Goal: Task Accomplishment & Management: Use online tool/utility

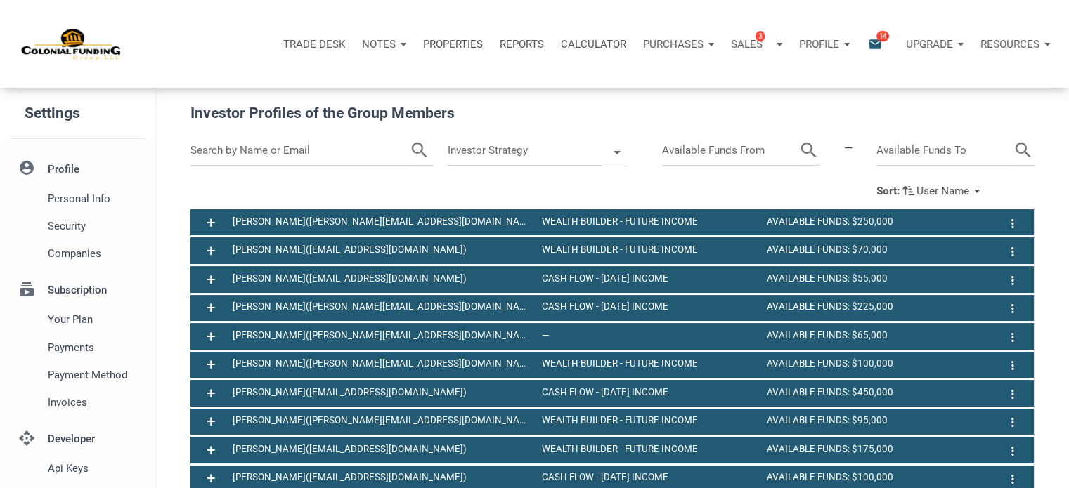
click at [381, 42] on p "Notes" at bounding box center [379, 44] width 34 height 13
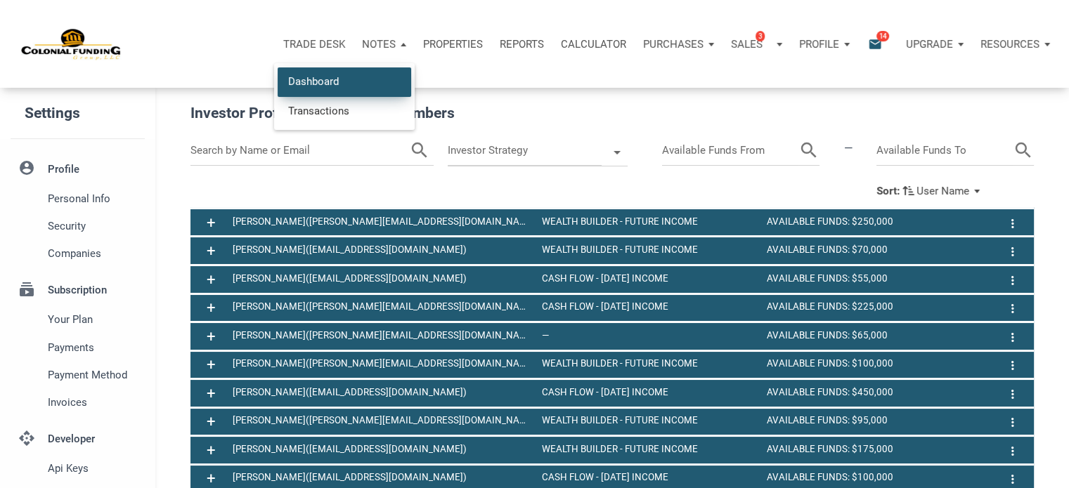
click at [299, 84] on link "Dashboard" at bounding box center [345, 81] width 134 height 29
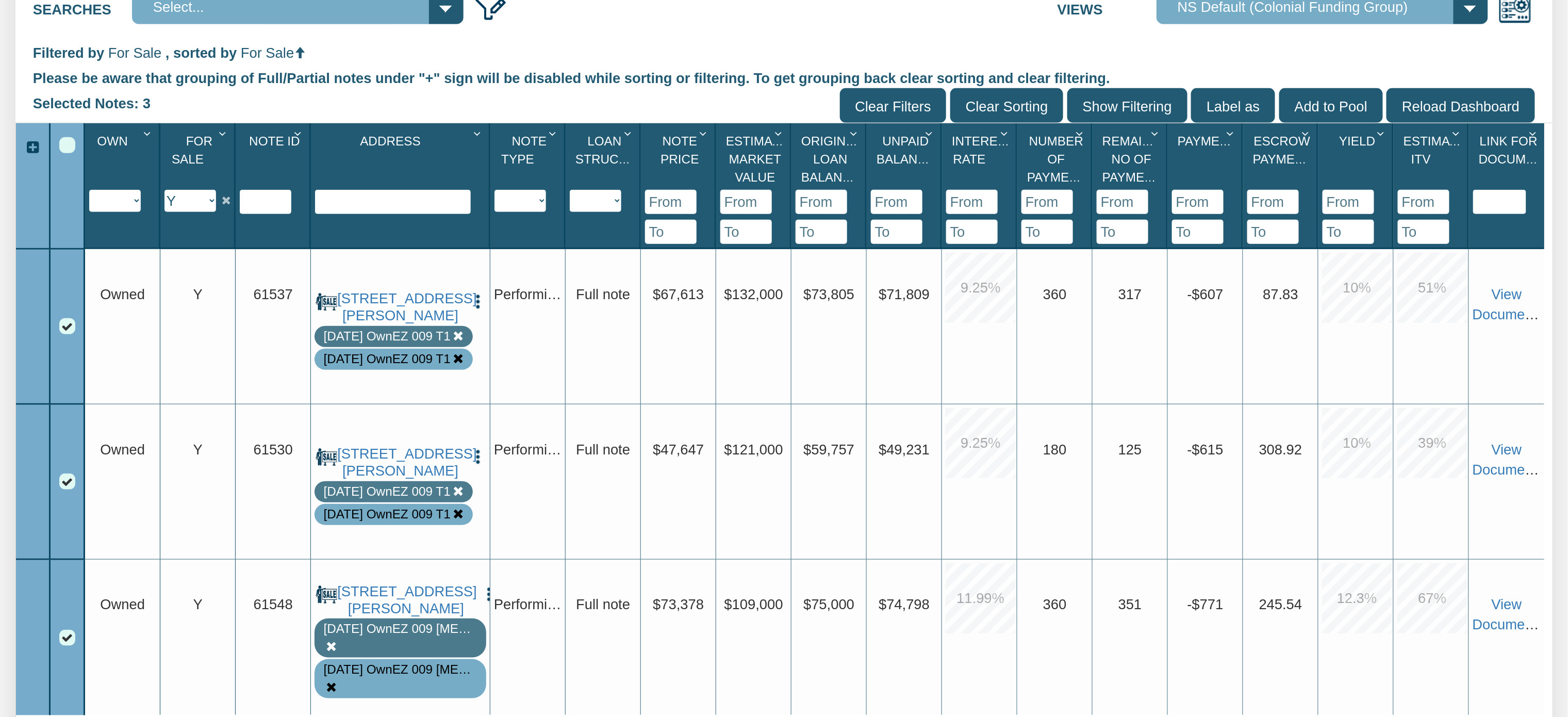
scroll to position [346, 0]
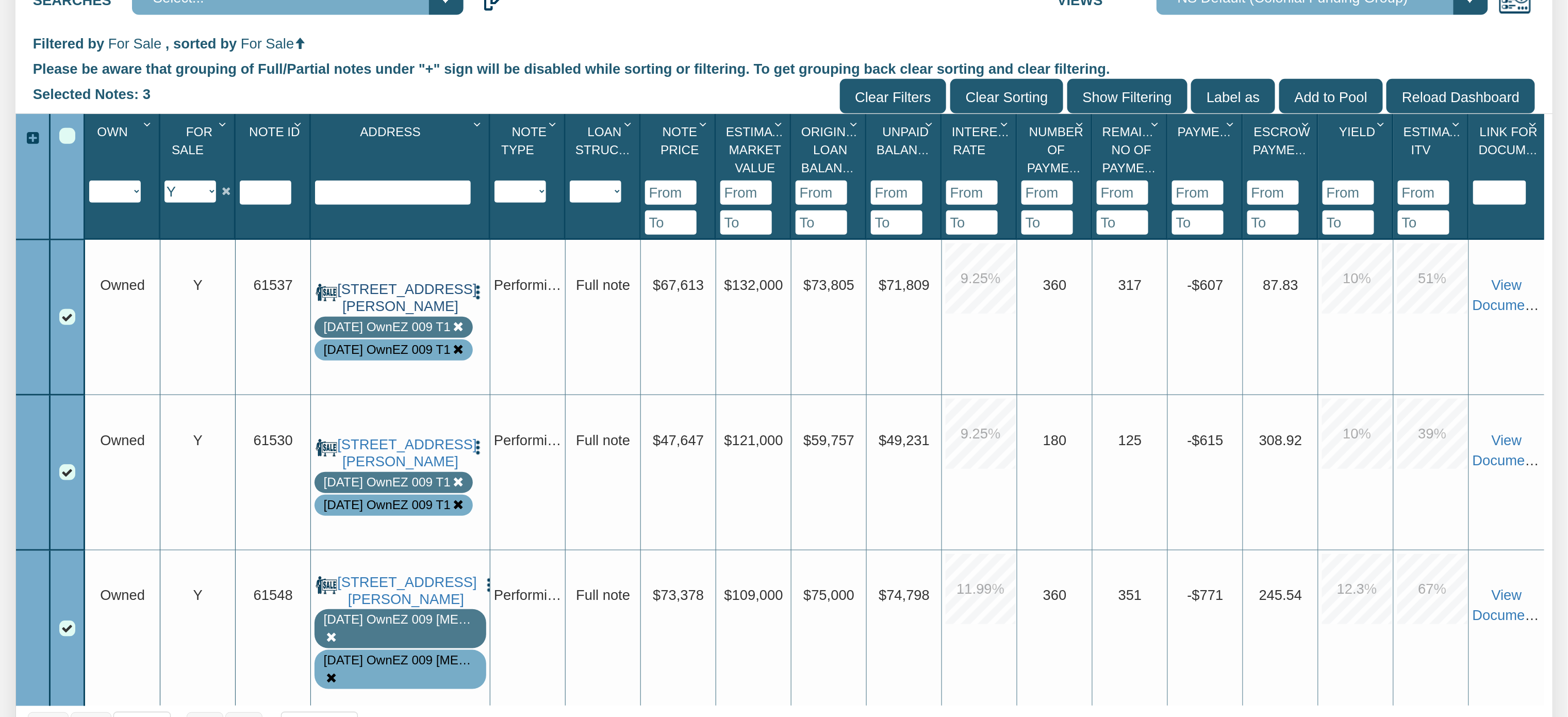
click at [396, 281] on link "2051 Perkins Avenue, Indianapolis, IN, 46203" at bounding box center [401, 298] width 126 height 34
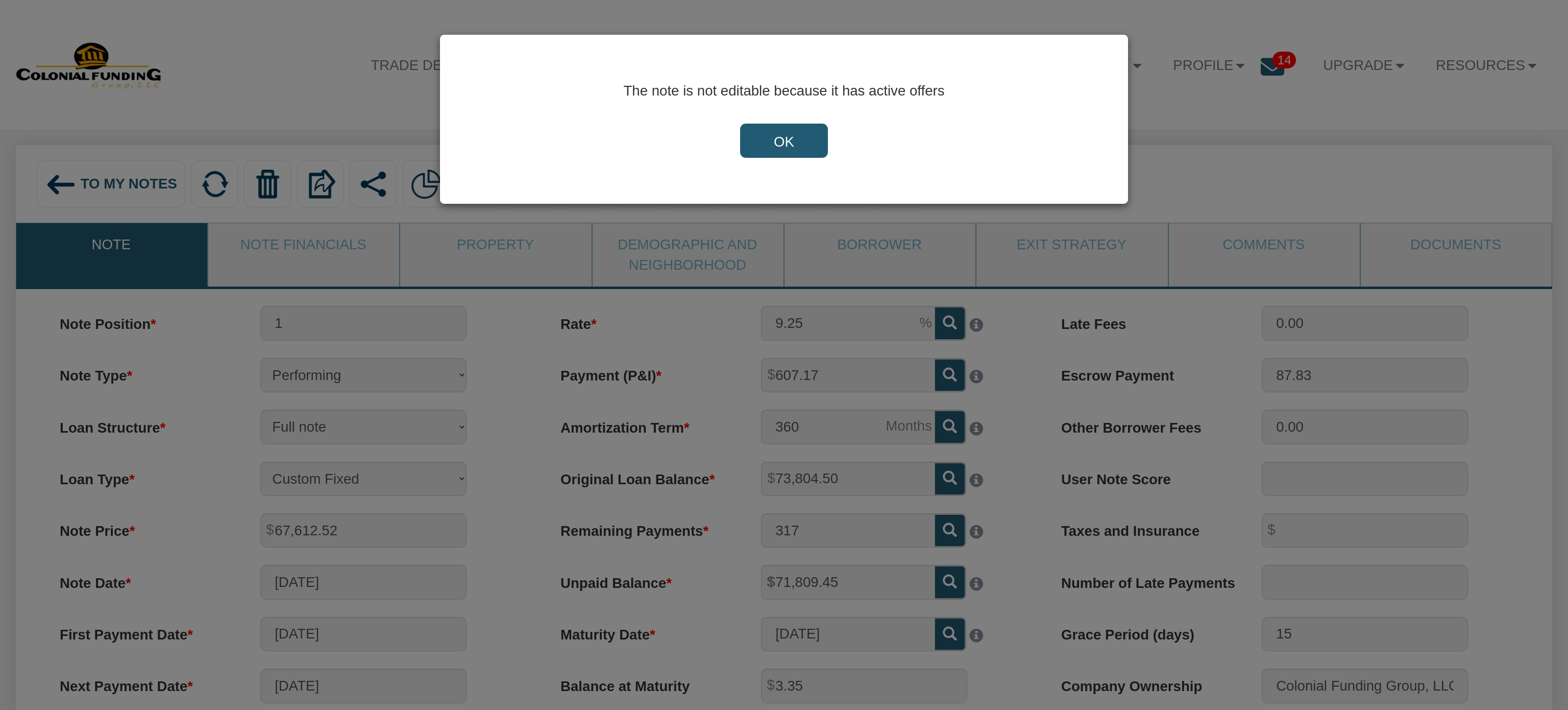
click at [797, 146] on input "OK" at bounding box center [784, 141] width 88 height 35
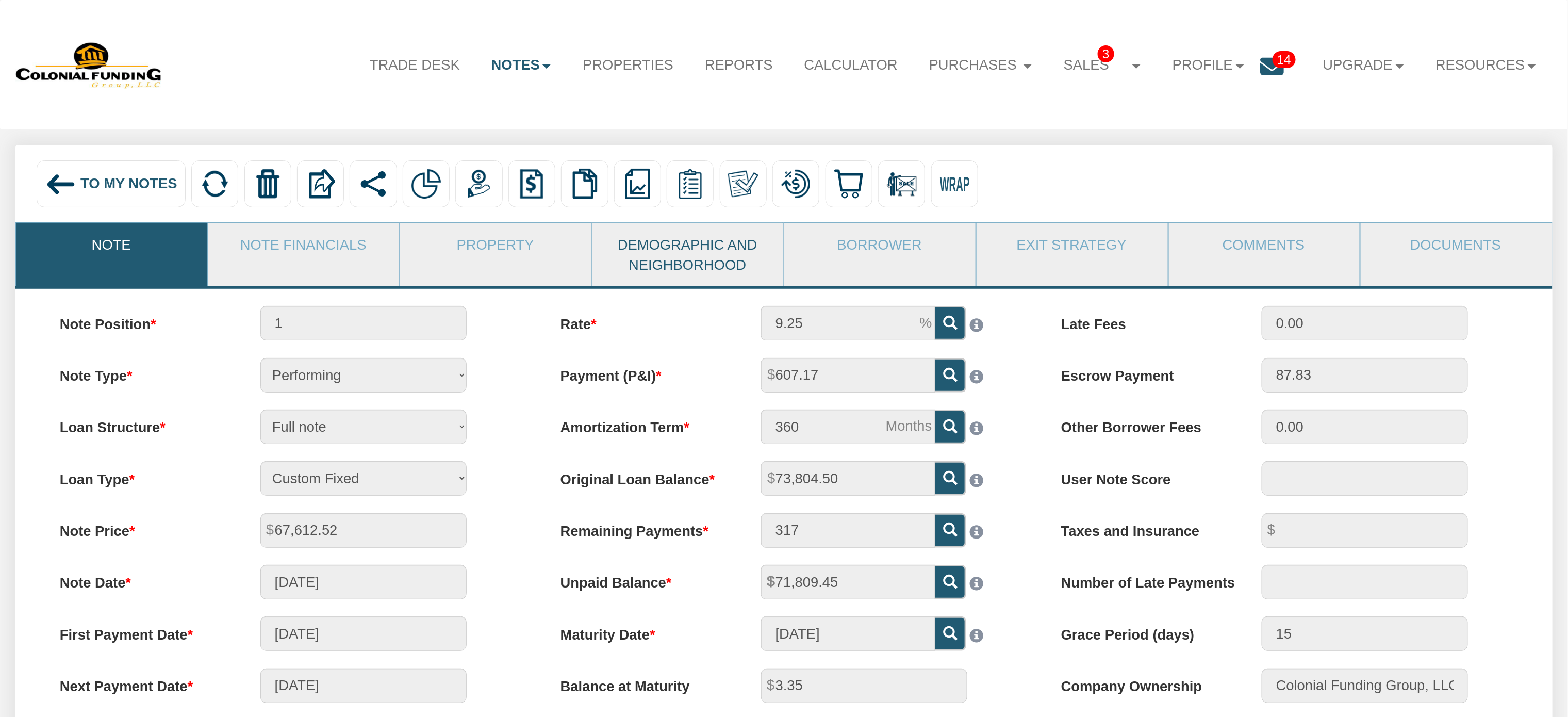
click at [682, 261] on link "Demographic and Neighborhood" at bounding box center [687, 255] width 190 height 63
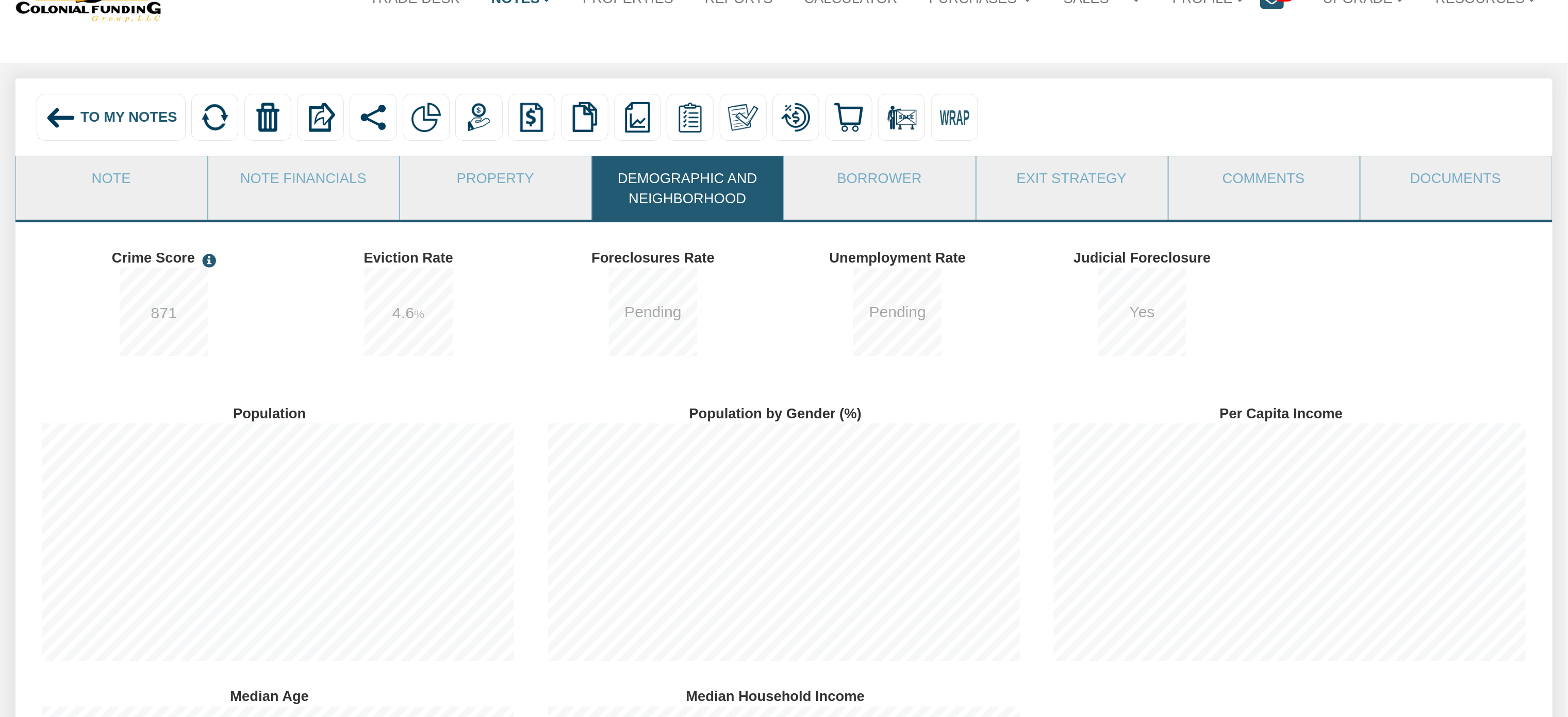
scroll to position [48, 0]
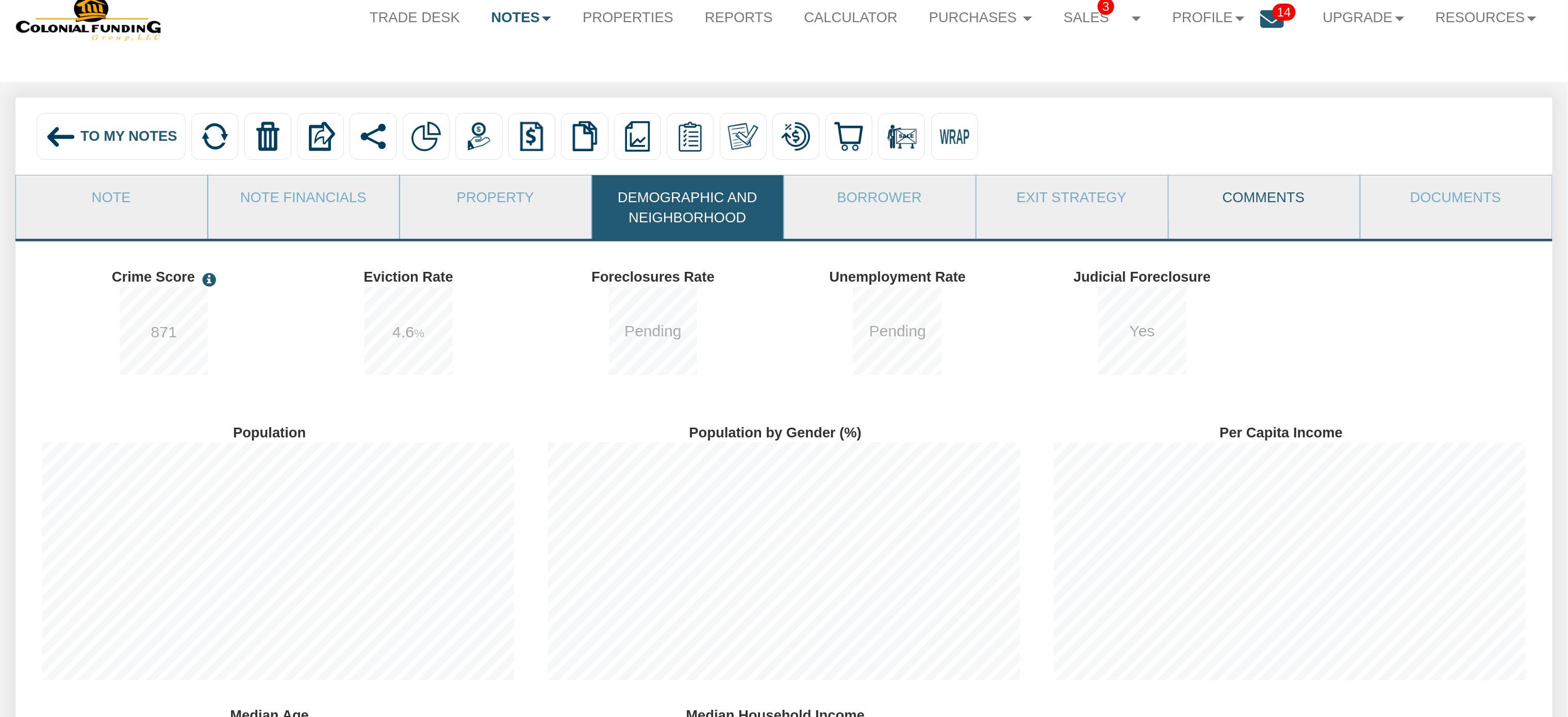
click at [1237, 202] on link "Comments" at bounding box center [1263, 197] width 190 height 43
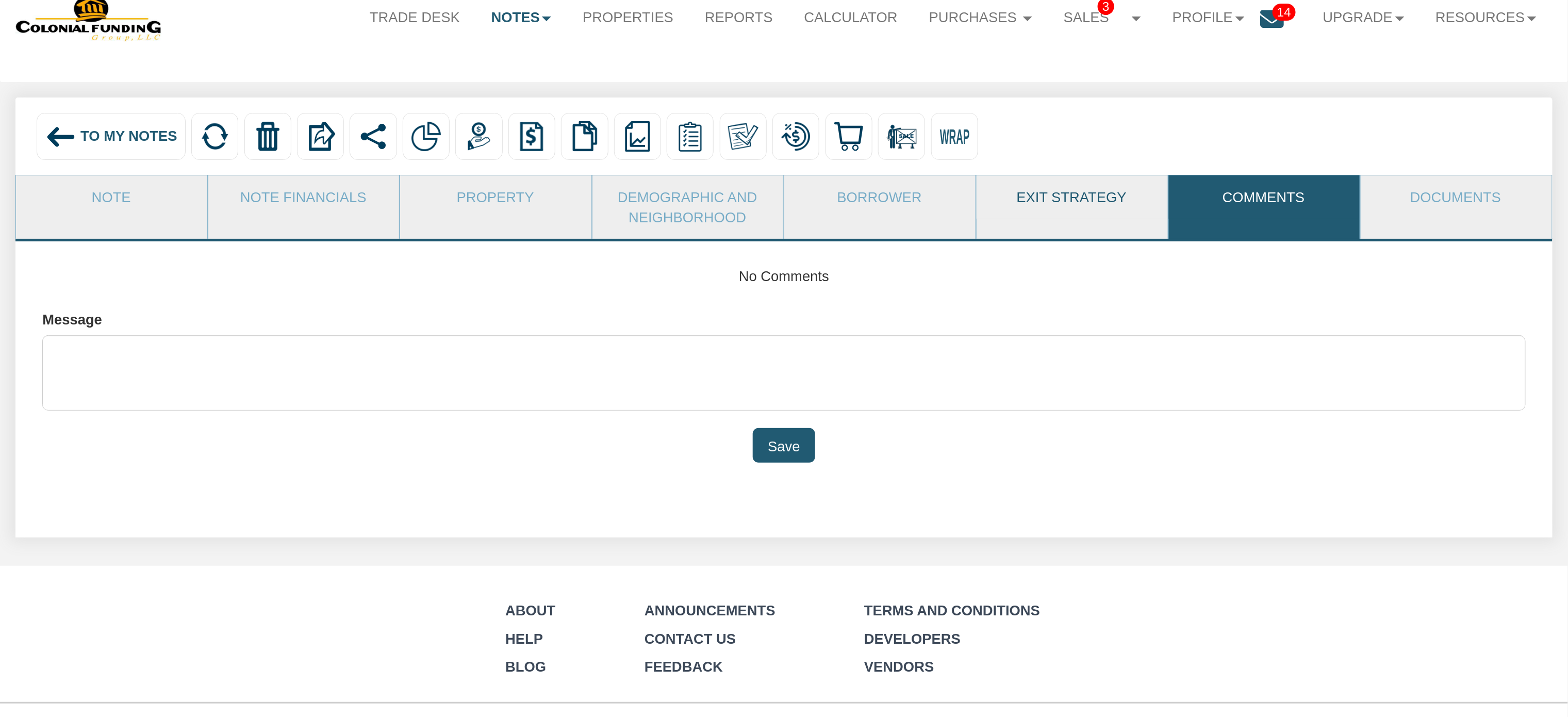
click at [1093, 197] on link "Exit Strategy" at bounding box center [1071, 197] width 190 height 43
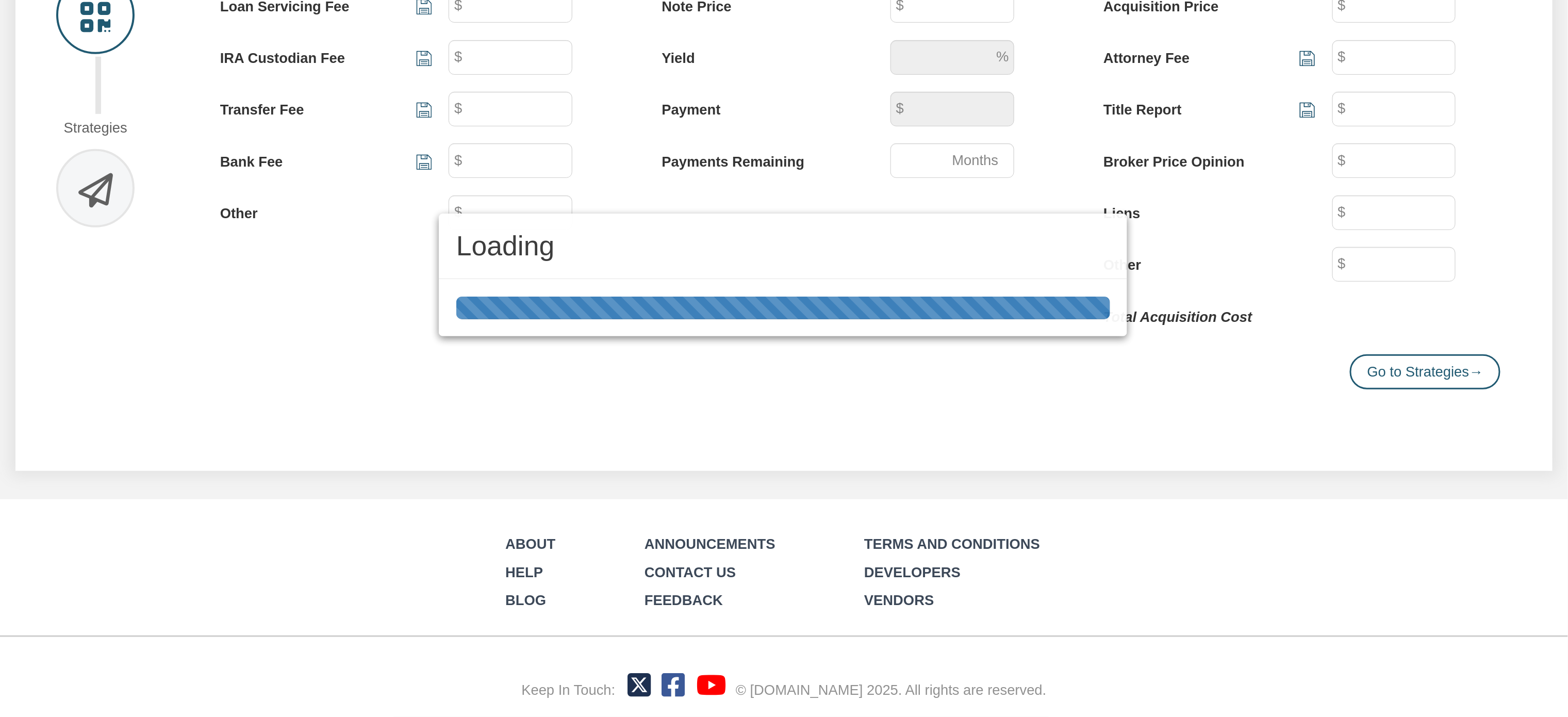
type input "40"
type input "25"
type input "500"
type input "250"
type input "67,612"
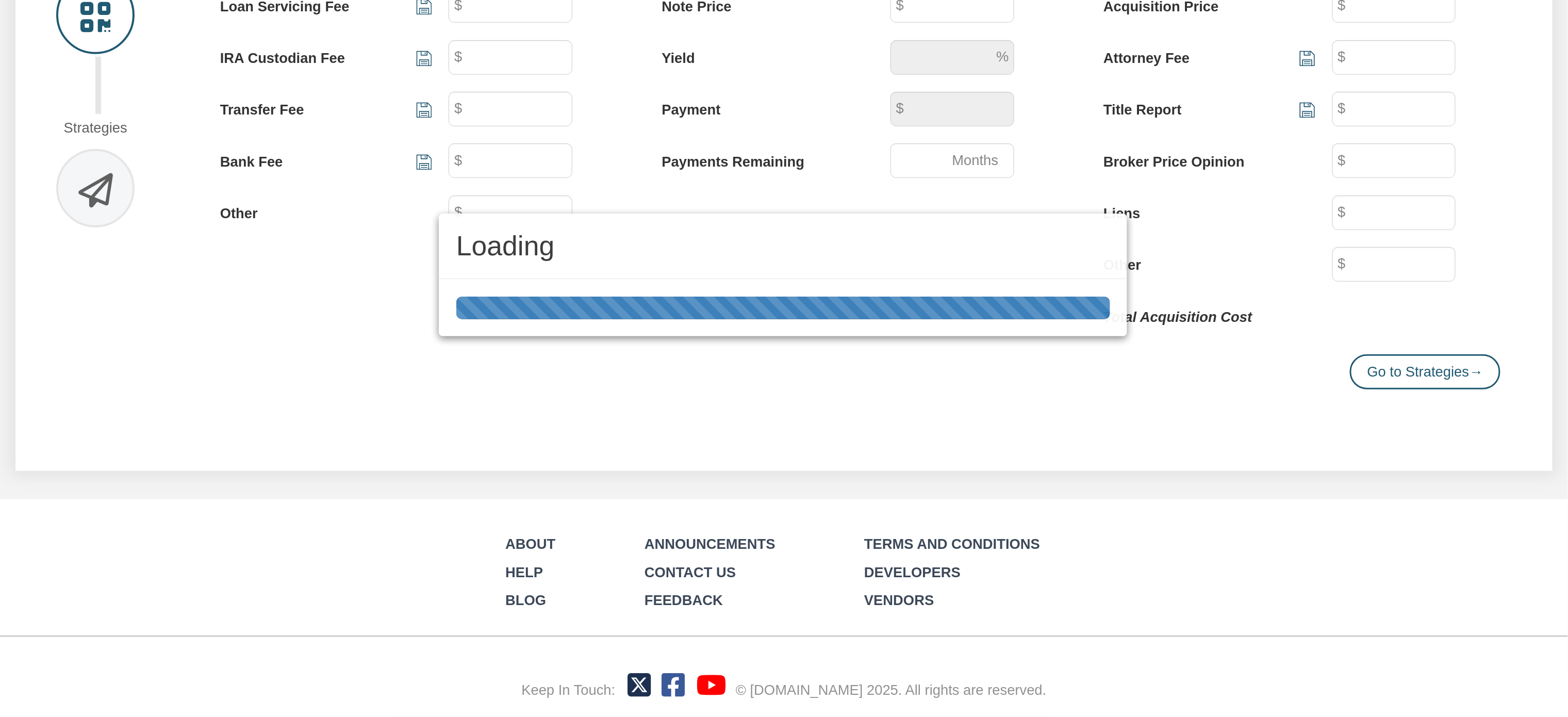
type input "10"
type input "607.17"
type input "317"
type input "67,612"
type input "500"
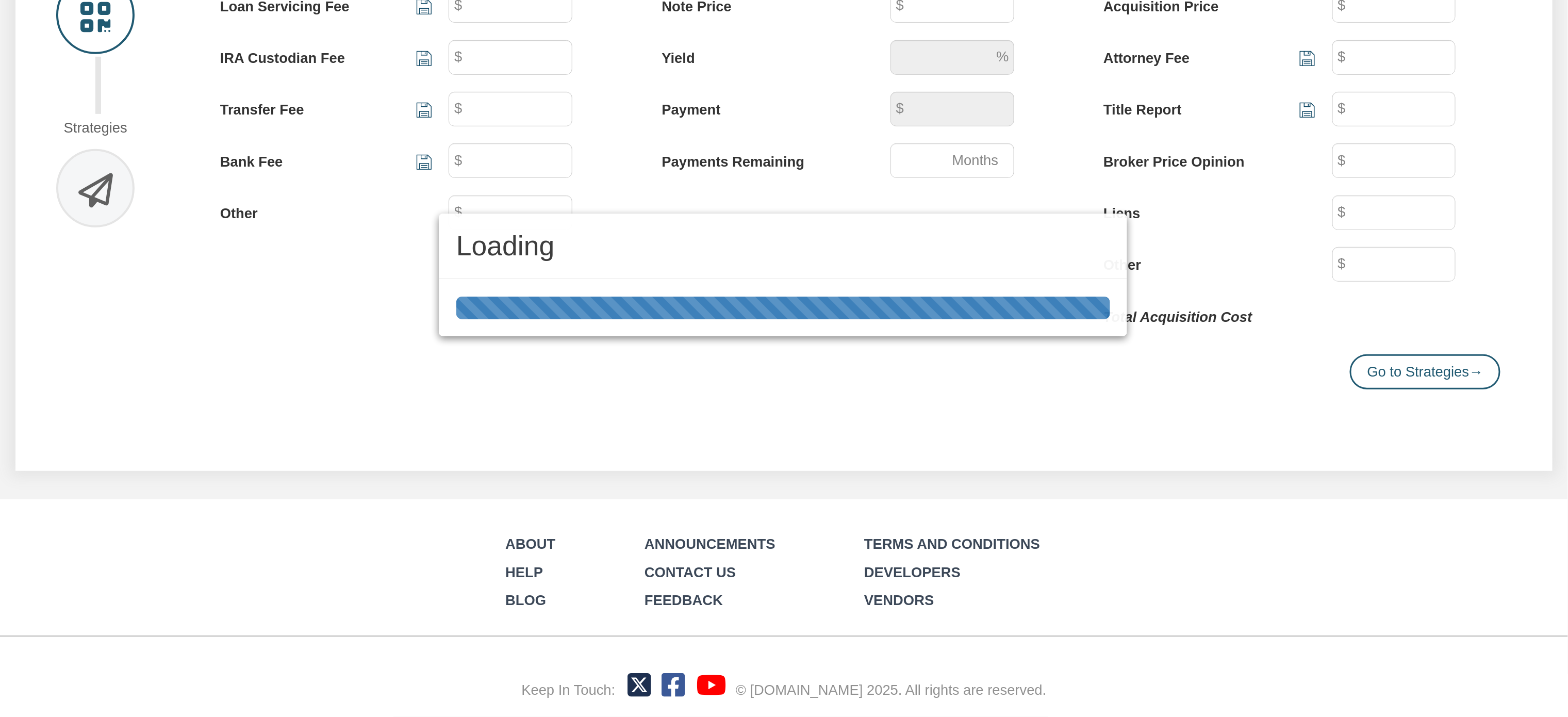
type input "100"
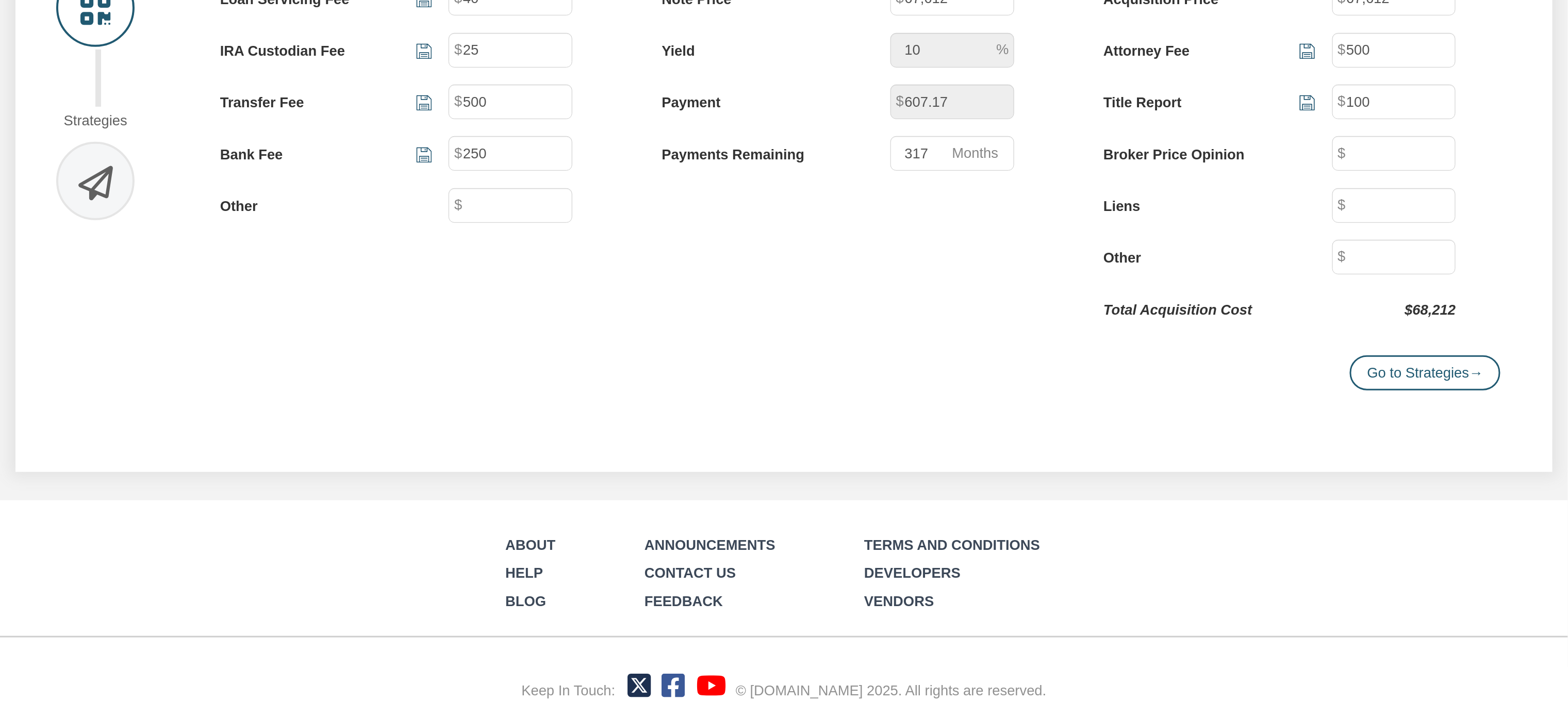
scroll to position [34, 0]
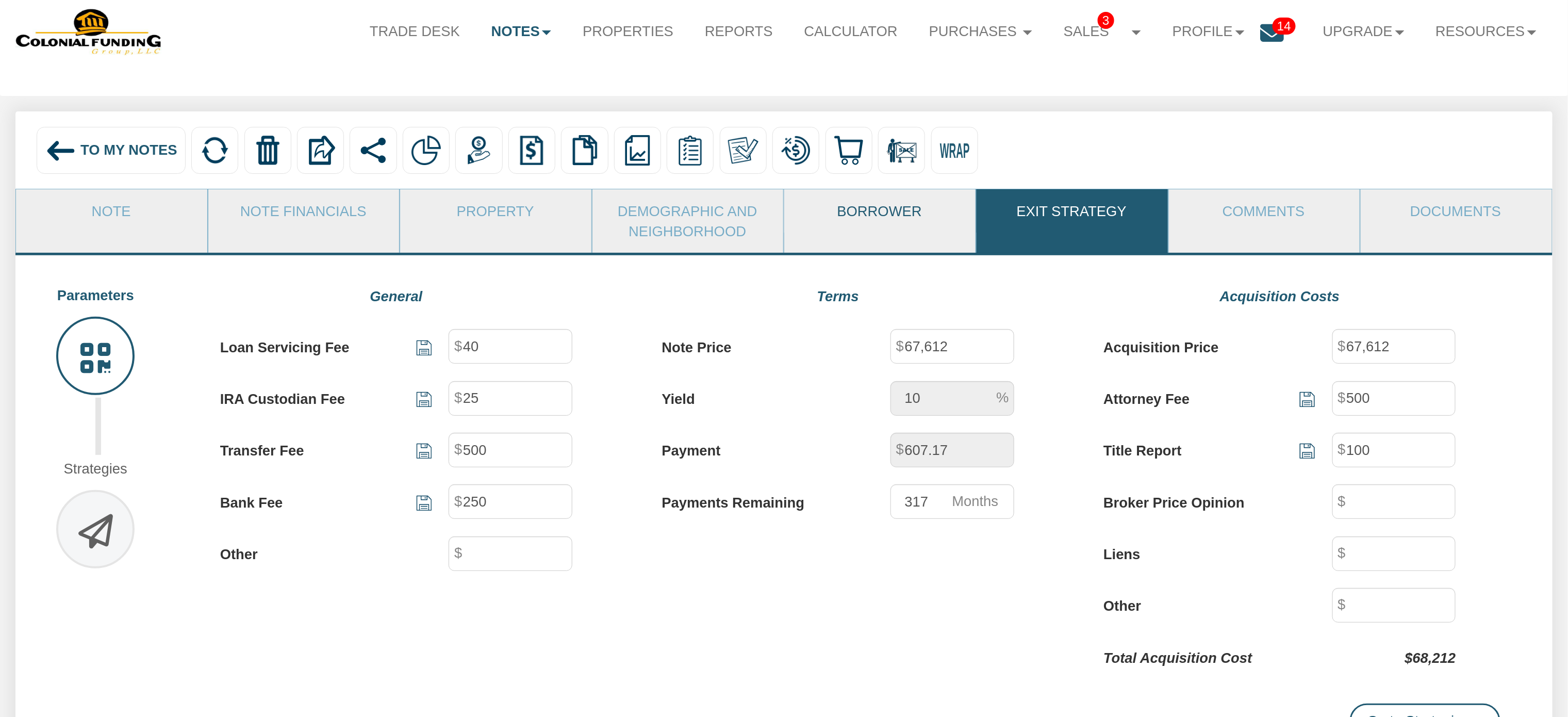
click at [861, 211] on link "Borrower" at bounding box center [879, 211] width 190 height 43
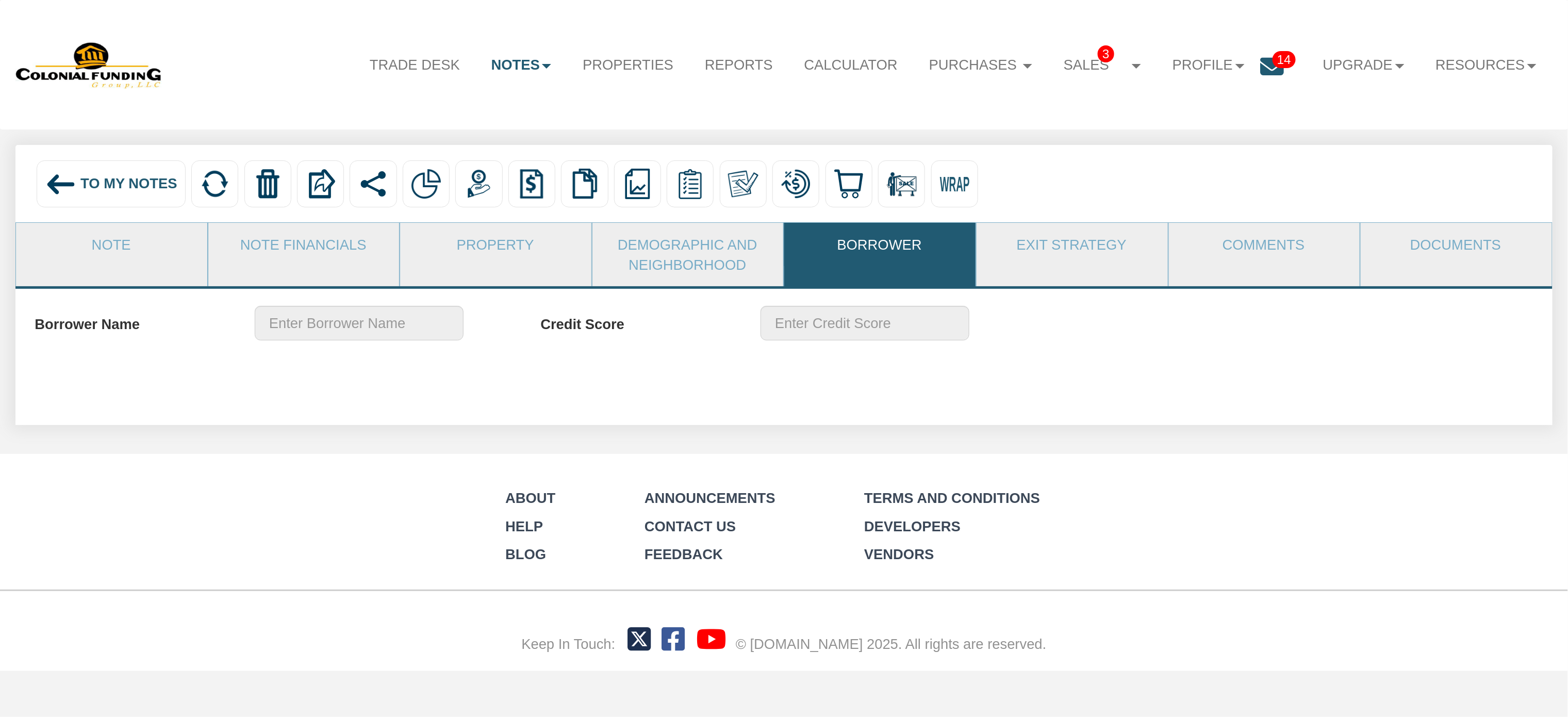
scroll to position [0, 0]
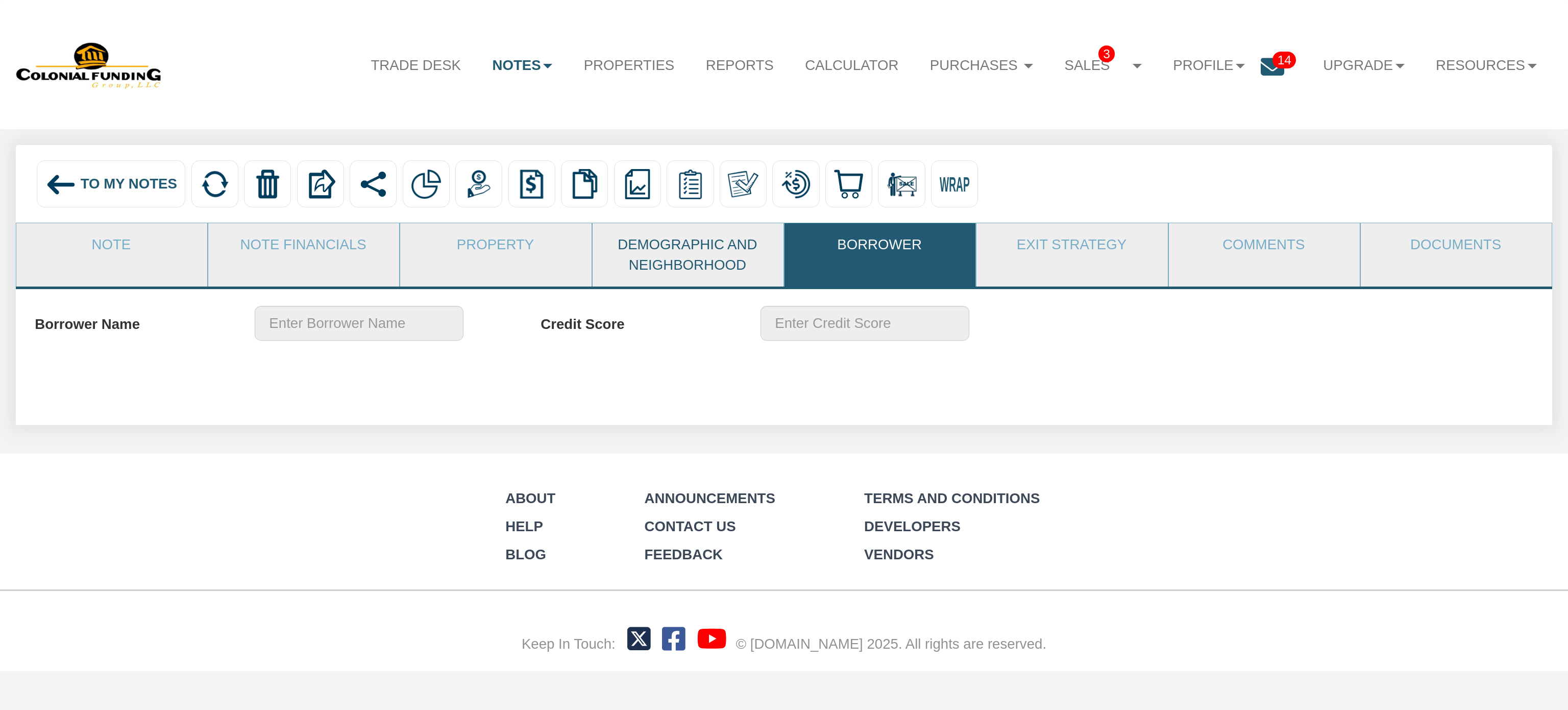
click at [622, 243] on link "Demographic and Neighborhood" at bounding box center [687, 254] width 190 height 63
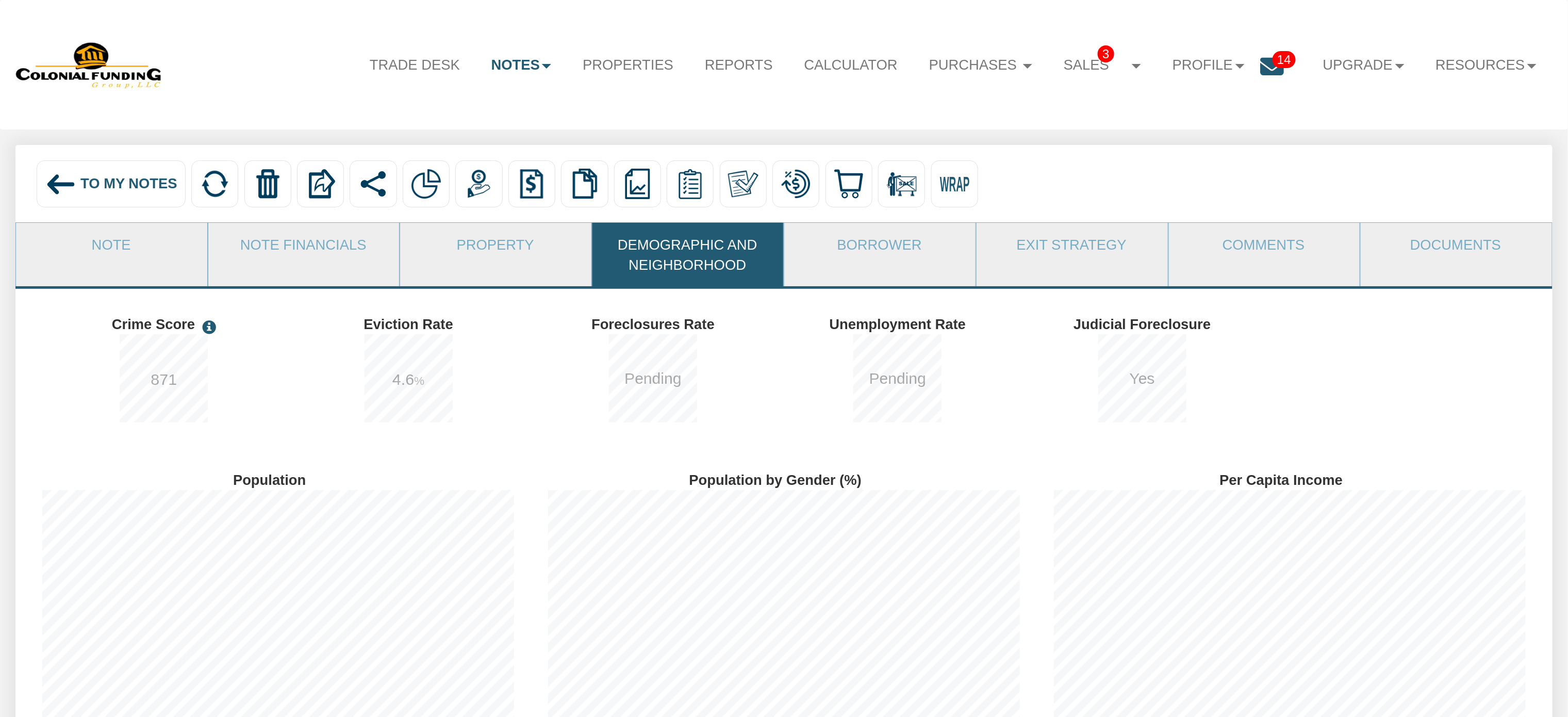
scroll to position [515412, 515091]
click at [697, 61] on link "Reports" at bounding box center [740, 65] width 100 height 42
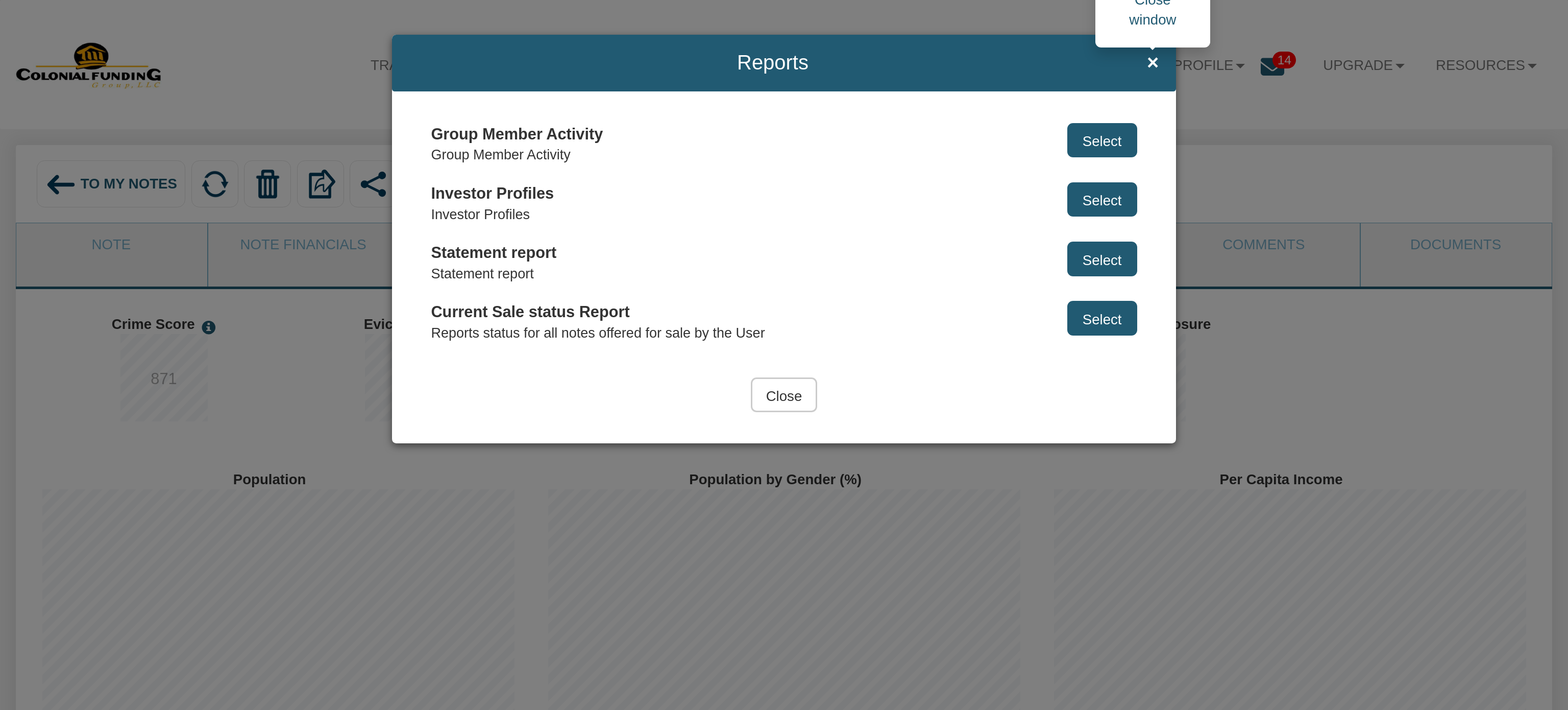
click at [1149, 58] on span "×" at bounding box center [1153, 62] width 12 height 23
